Goal: Entertainment & Leisure: Consume media (video, audio)

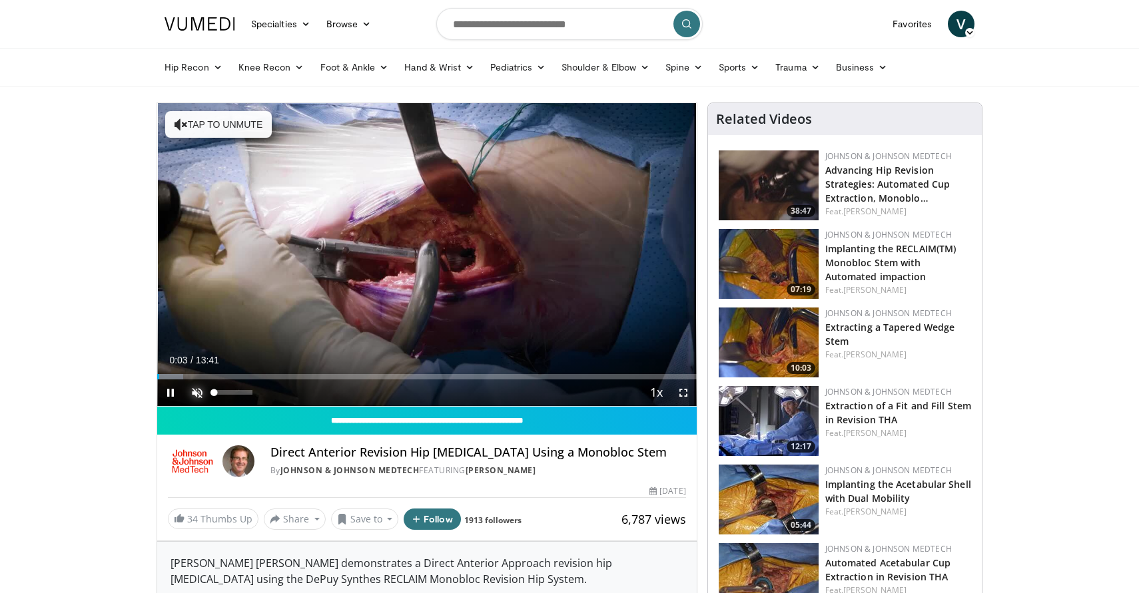
click at [201, 395] on span "Video Player" at bounding box center [197, 393] width 27 height 27
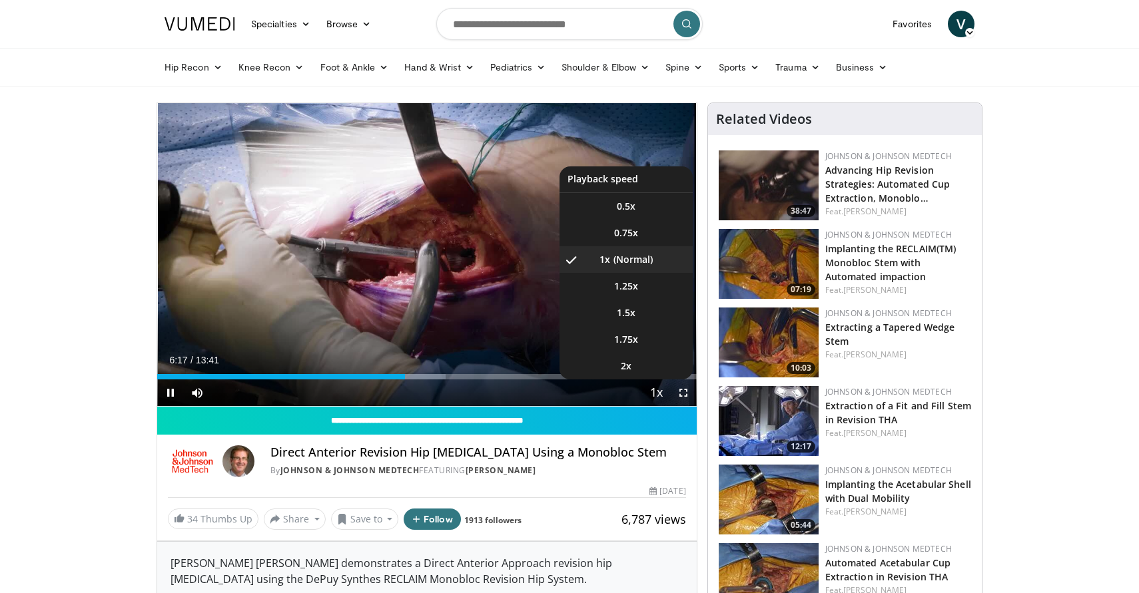
click at [658, 391] on span "Video Player" at bounding box center [656, 393] width 19 height 27
click at [653, 394] on span "Video Player" at bounding box center [656, 393] width 19 height 27
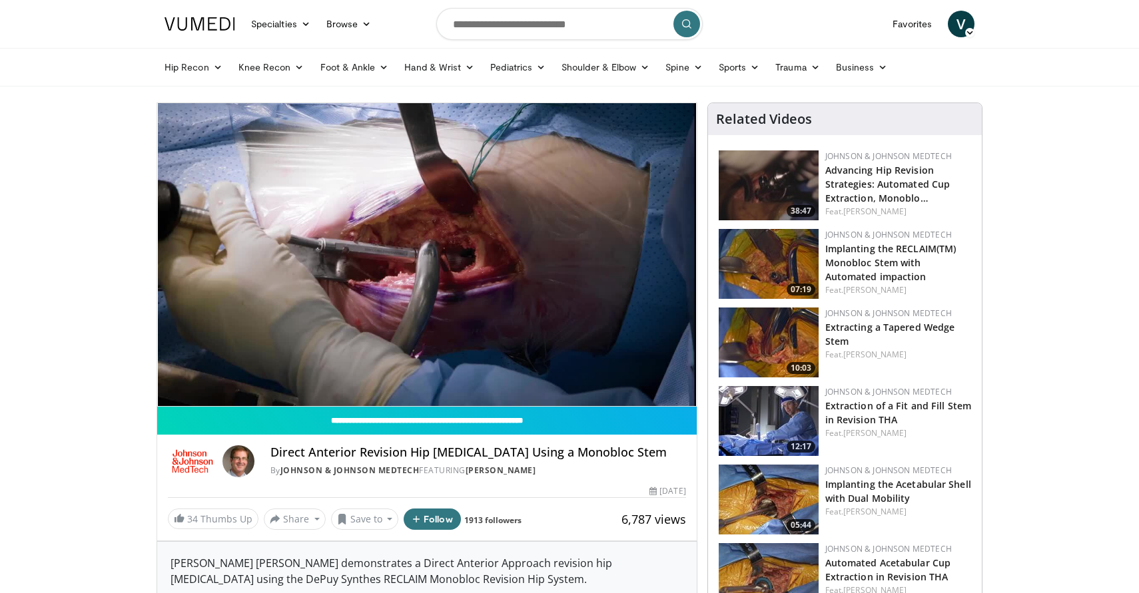
click at [653, 394] on div "10 seconds Tap to unmute" at bounding box center [426, 254] width 539 height 303
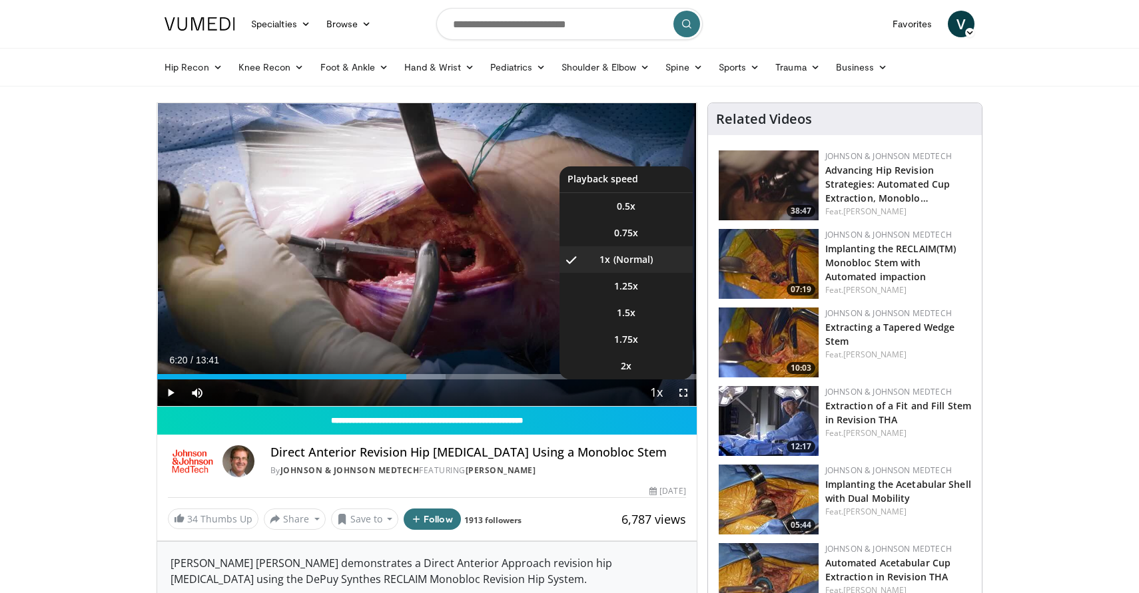
click at [653, 394] on span "Video Player" at bounding box center [656, 393] width 19 height 27
click at [624, 290] on span "1.25x" at bounding box center [626, 286] width 24 height 13
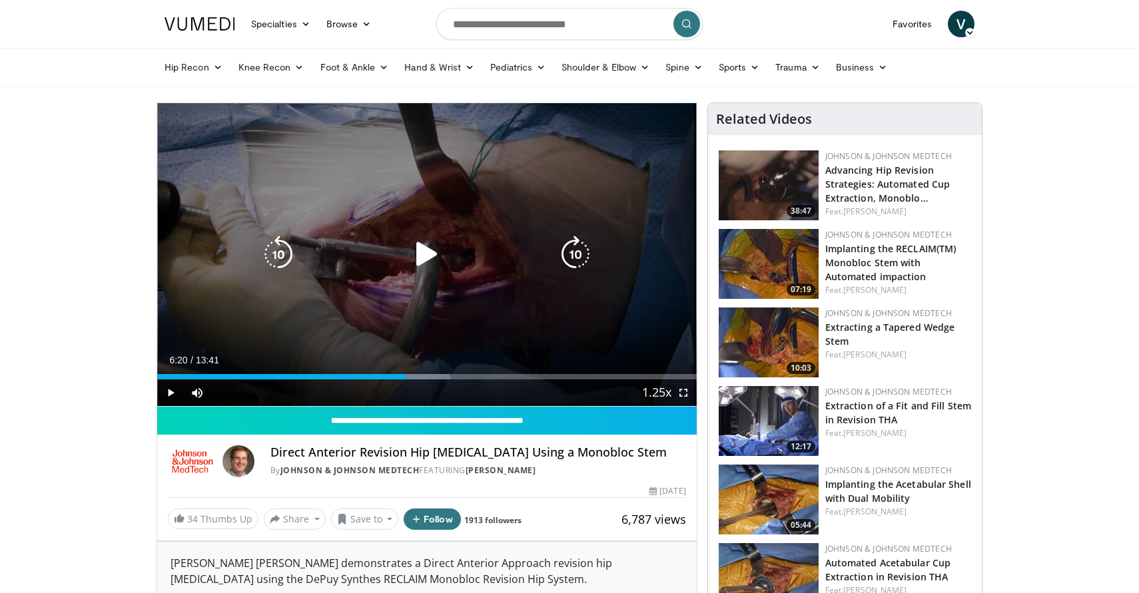
click at [420, 311] on div "10 seconds Tap to unmute" at bounding box center [426, 254] width 539 height 303
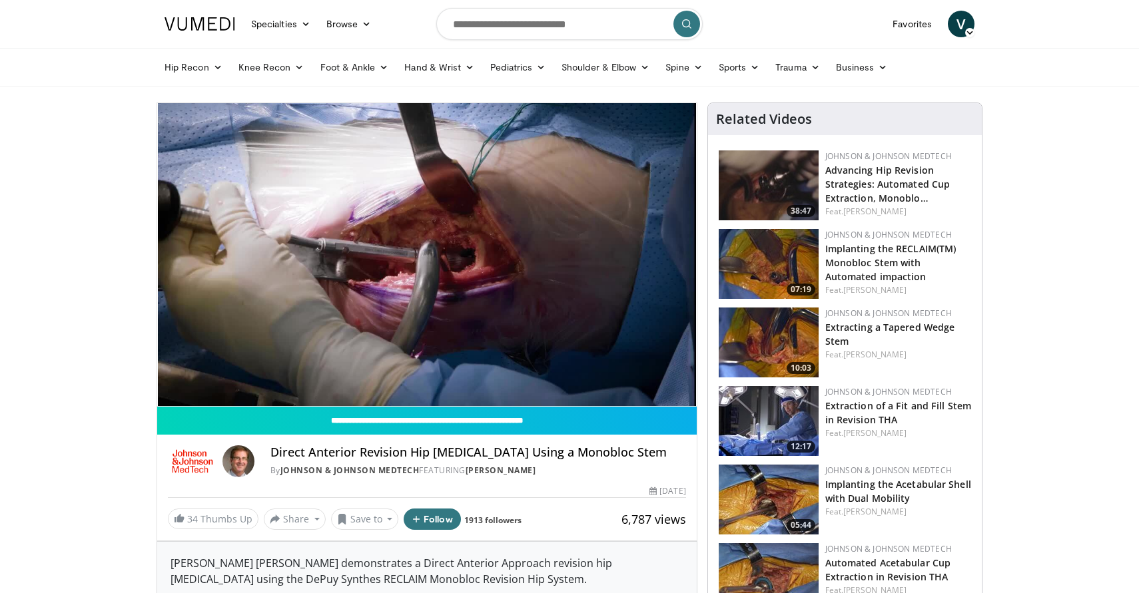
drag, startPoint x: 81, startPoint y: 288, endPoint x: 148, endPoint y: 332, distance: 80.5
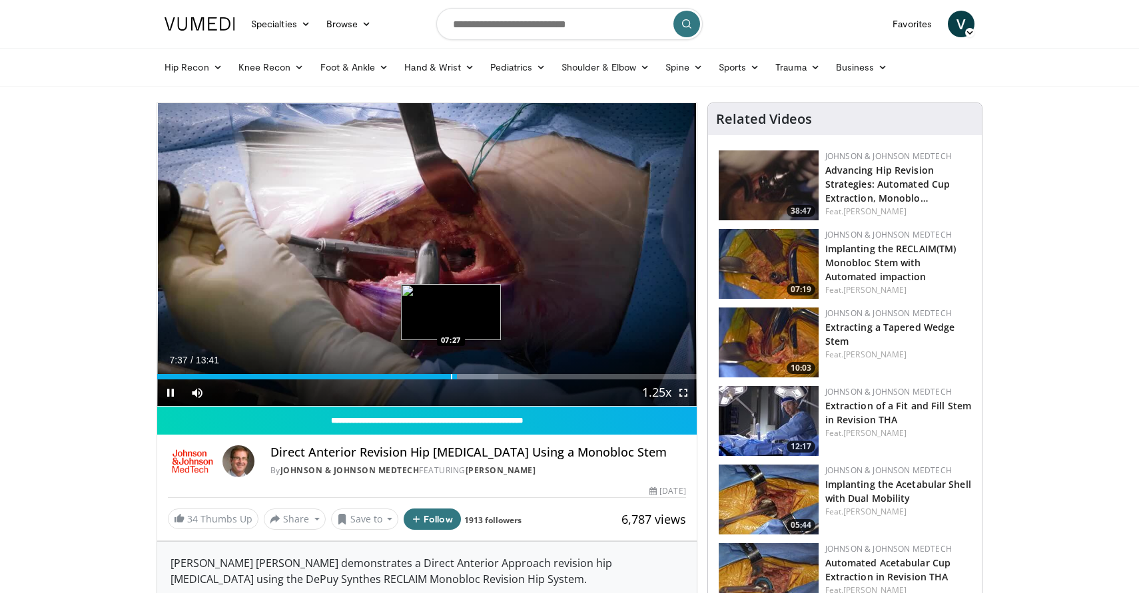
click at [451, 376] on div "Progress Bar" at bounding box center [451, 376] width 1 height 5
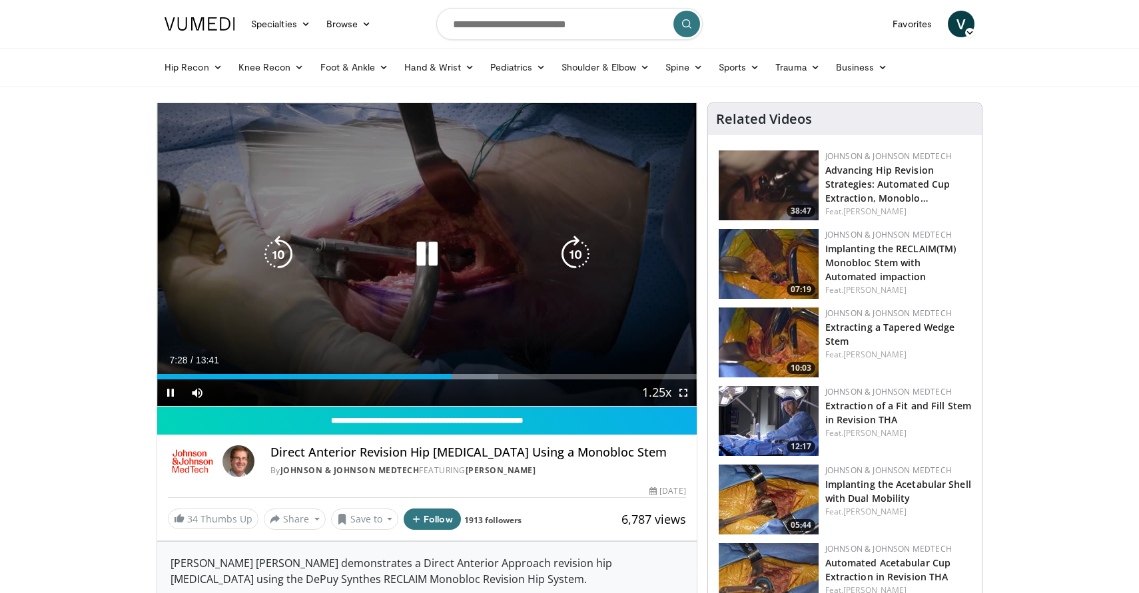
click at [387, 287] on div "10 seconds Tap to unmute" at bounding box center [426, 254] width 539 height 303
click at [375, 336] on div "10 seconds Tap to unmute" at bounding box center [426, 254] width 539 height 303
click at [368, 271] on div "10 seconds Tap to unmute" at bounding box center [426, 254] width 539 height 303
